Goal: Register for event/course

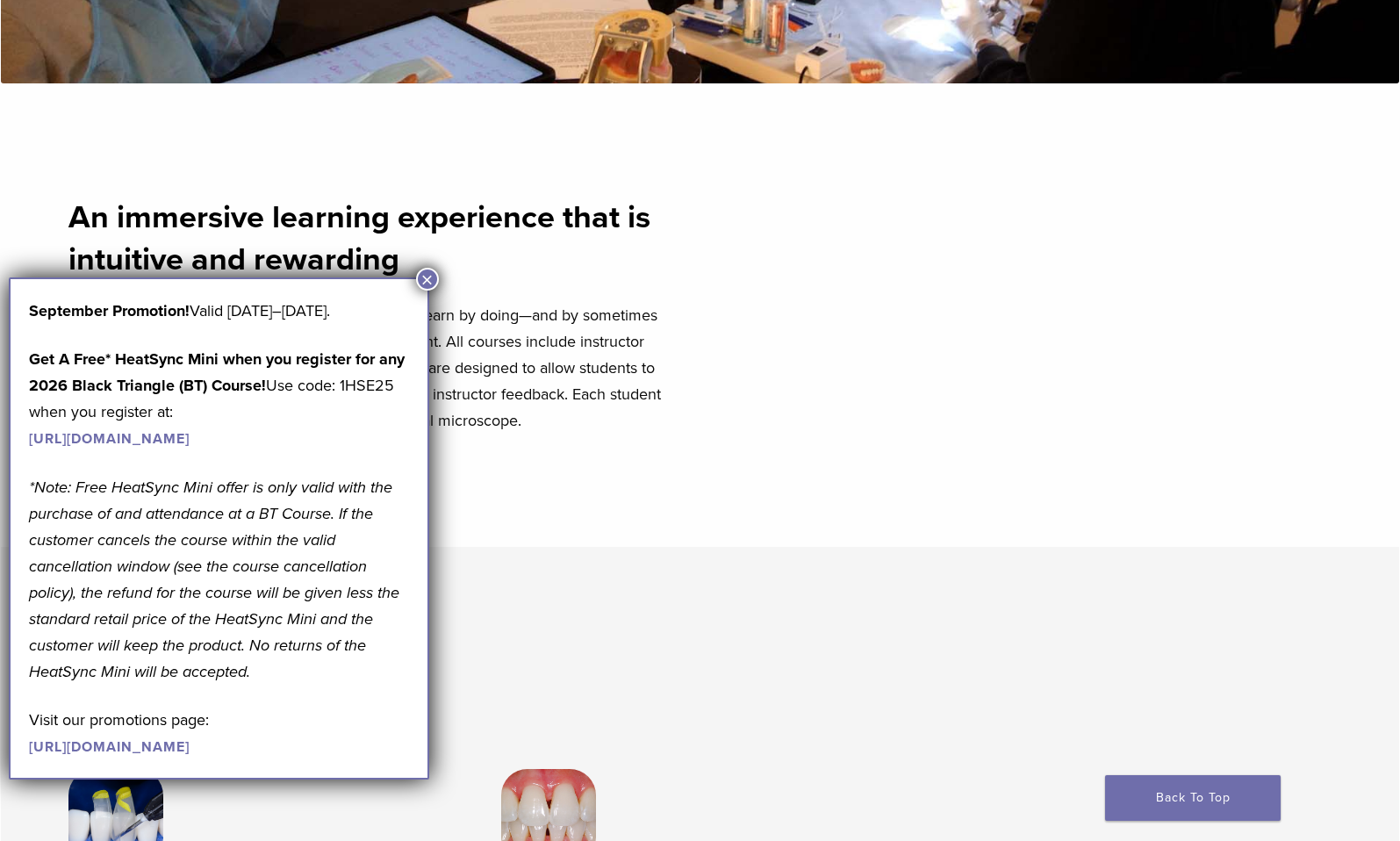
scroll to position [601, 0]
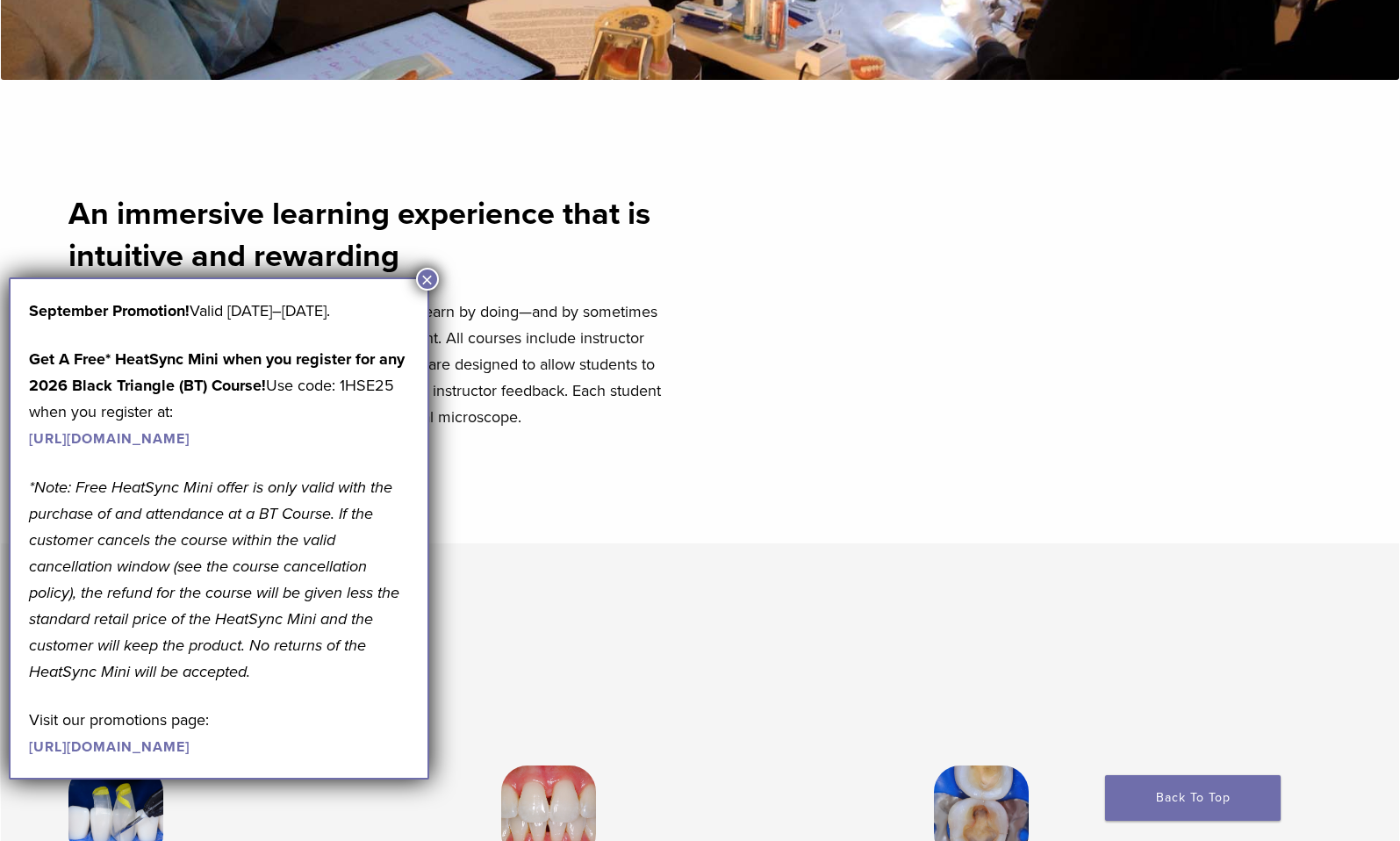
click at [432, 282] on button "×" at bounding box center [428, 279] width 23 height 23
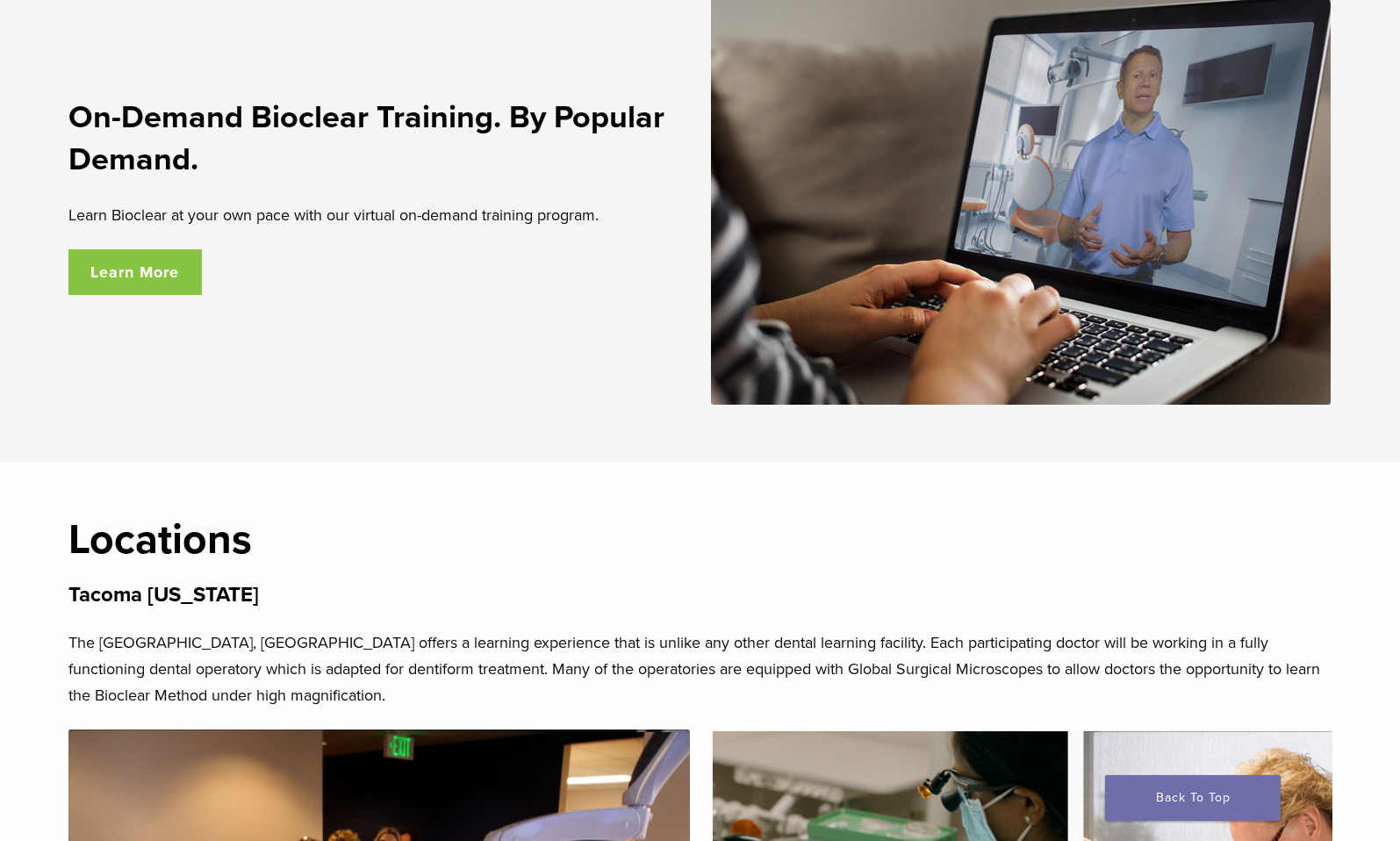
scroll to position [3122, 0]
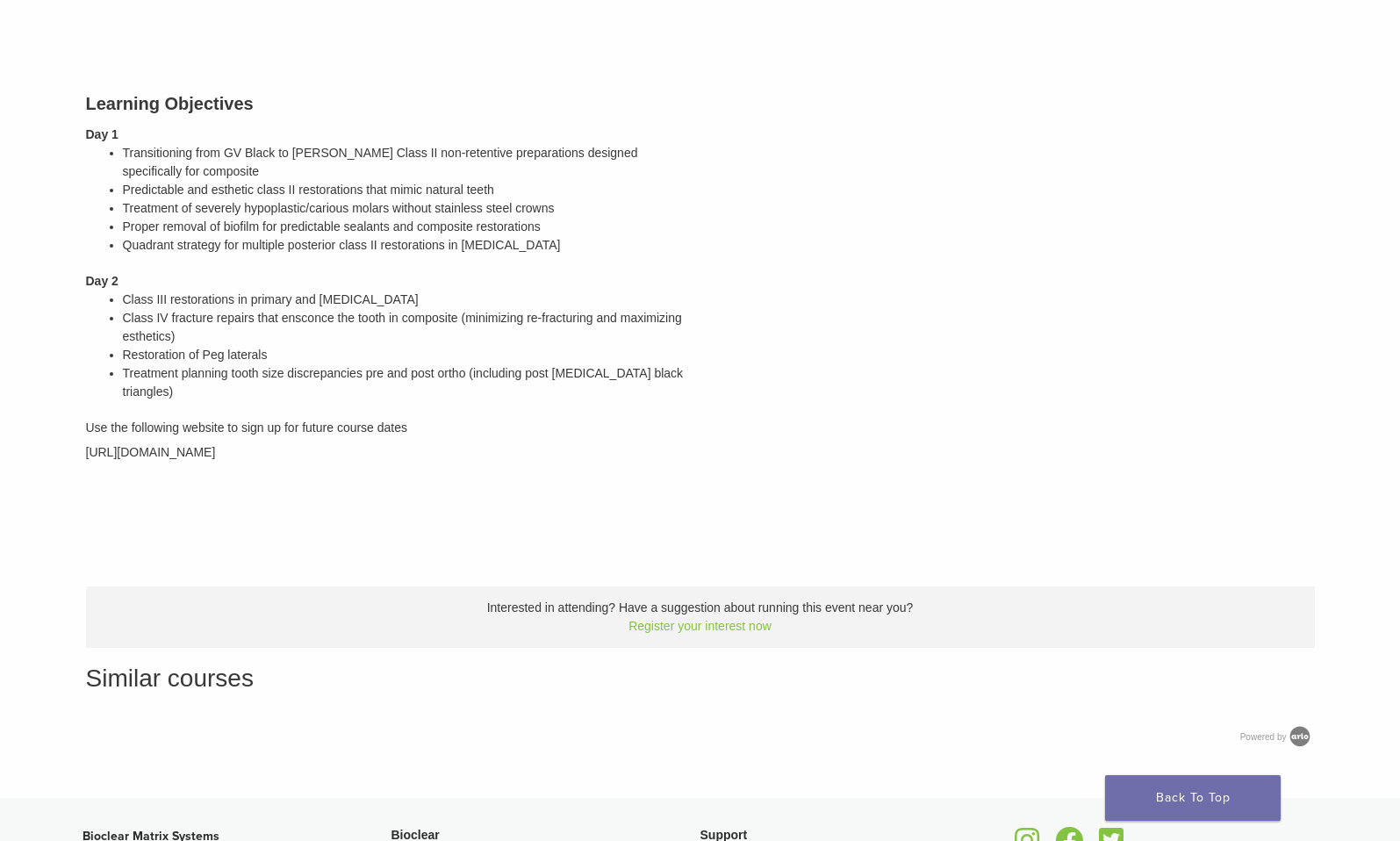
scroll to position [421, 0]
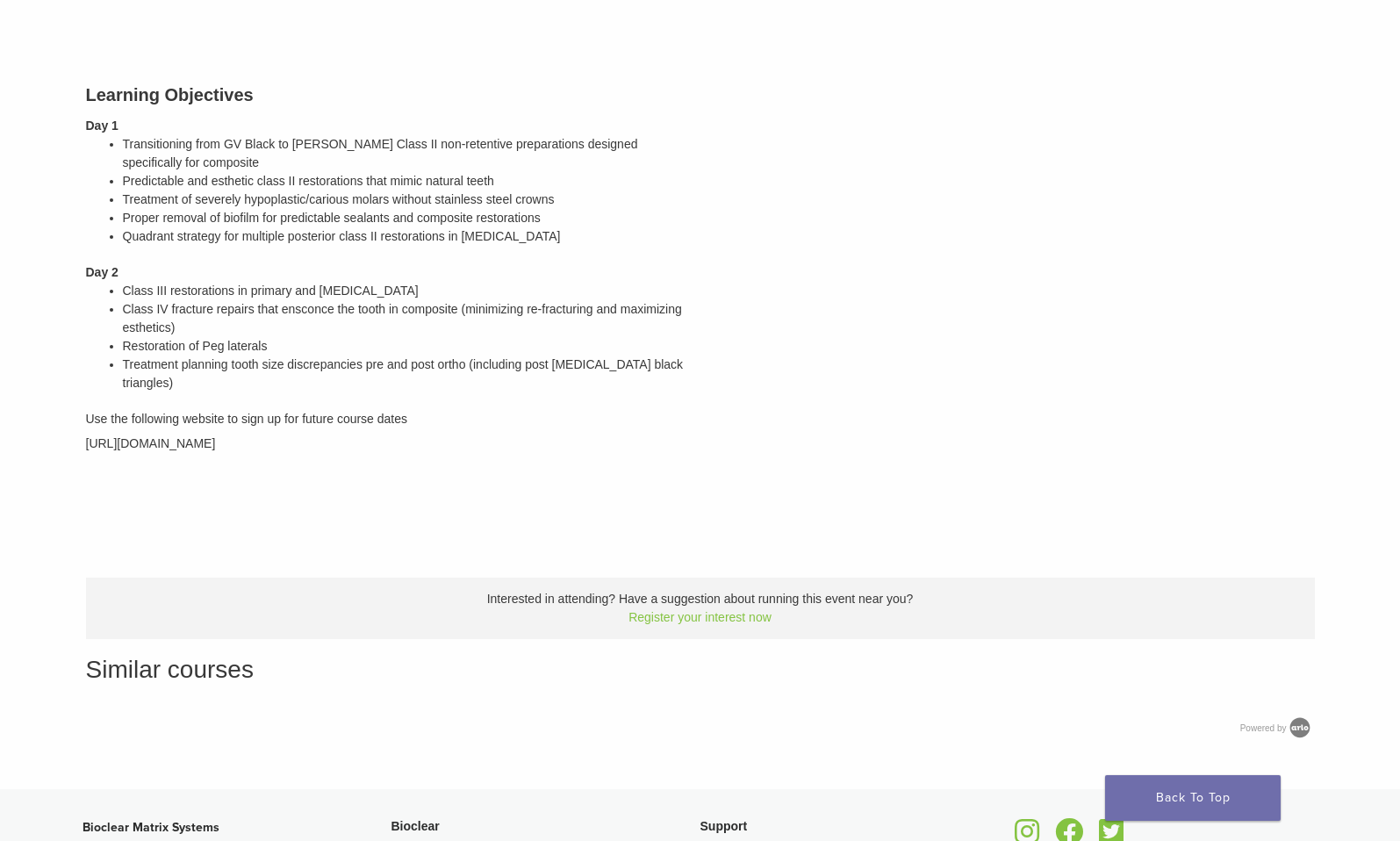
click at [216, 443] on span "[URL][DOMAIN_NAME]" at bounding box center [151, 443] width 130 height 14
copy div "[URL][DOMAIN_NAME]"
